Goal: Task Accomplishment & Management: Use online tool/utility

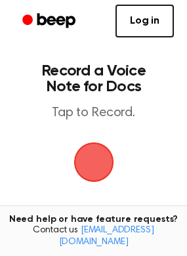
click at [98, 155] on span "button" at bounding box center [93, 161] width 47 height 47
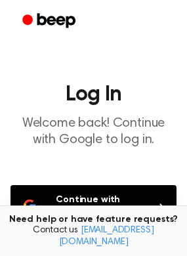
click at [56, 199] on button "Continue with Google" at bounding box center [93, 206] width 166 height 43
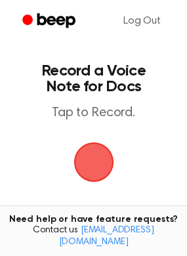
click at [104, 153] on span "button" at bounding box center [94, 162] width 68 height 68
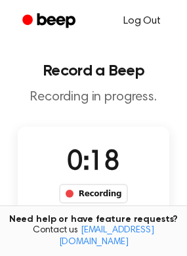
click at [140, 17] on link "Log Out" at bounding box center [142, 20] width 64 height 31
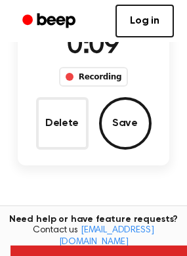
scroll to position [113, 0]
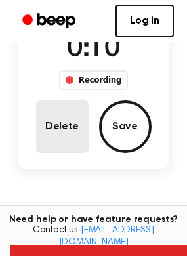
click at [79, 138] on button "Delete" at bounding box center [62, 126] width 52 height 52
